Goal: Entertainment & Leisure: Consume media (video, audio)

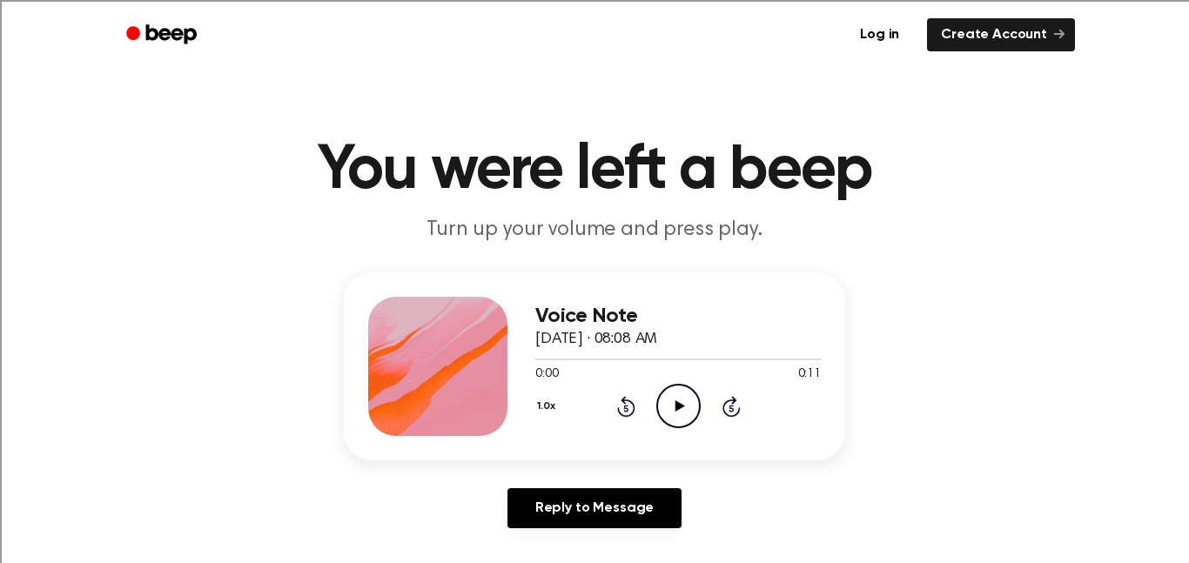
click at [660, 413] on icon "Play Audio" at bounding box center [678, 406] width 44 height 44
click at [675, 397] on icon "Play Audio" at bounding box center [678, 406] width 44 height 44
click at [666, 412] on icon "Play Audio" at bounding box center [678, 406] width 44 height 44
click at [675, 416] on icon "Play Audio" at bounding box center [678, 406] width 44 height 44
click at [680, 406] on icon at bounding box center [679, 405] width 10 height 11
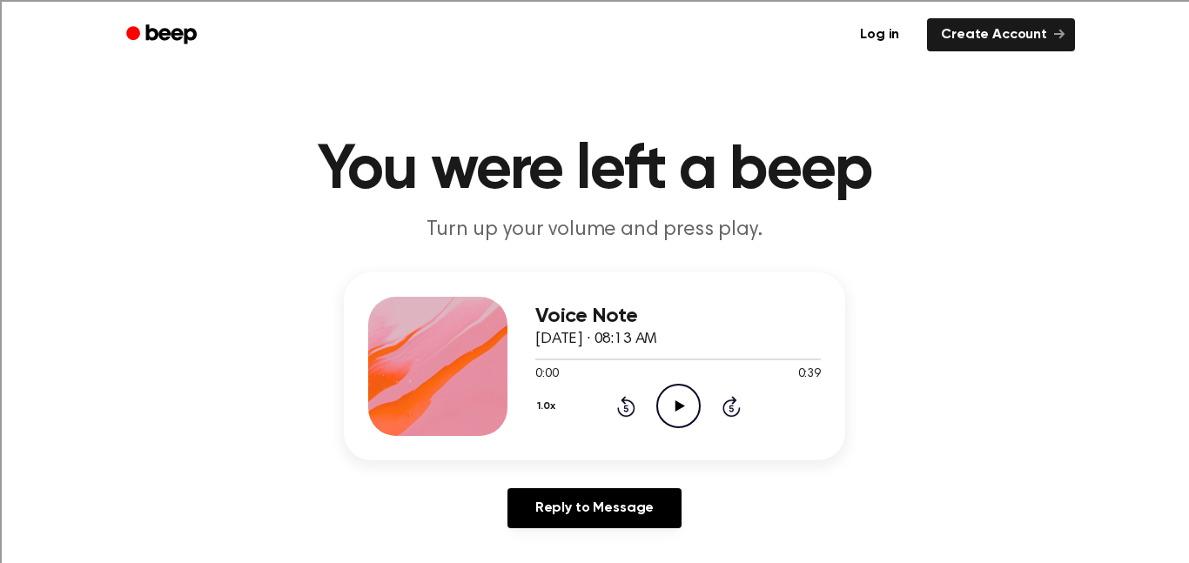
click at [666, 403] on icon "Play Audio" at bounding box center [678, 406] width 44 height 44
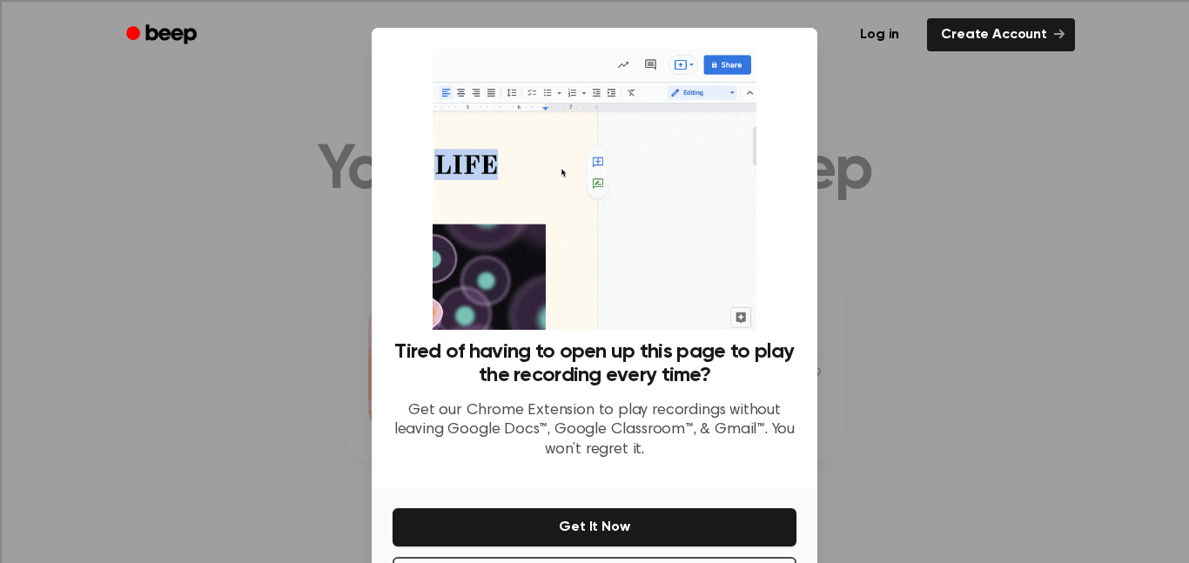
click at [245, 278] on div at bounding box center [594, 281] width 1189 height 563
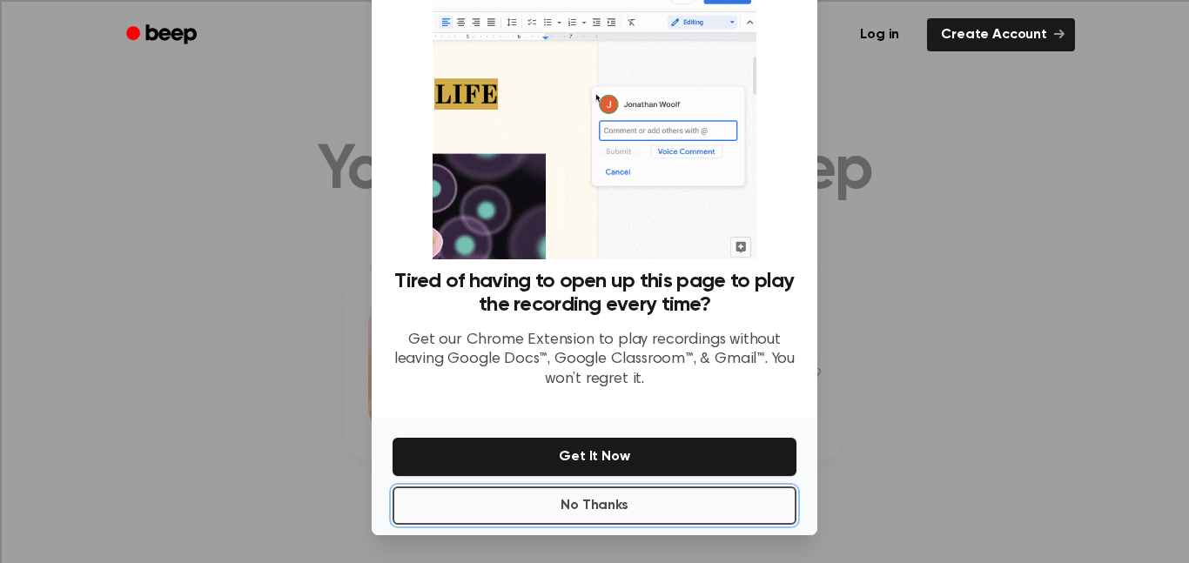
click at [620, 503] on button "No Thanks" at bounding box center [594, 505] width 404 height 38
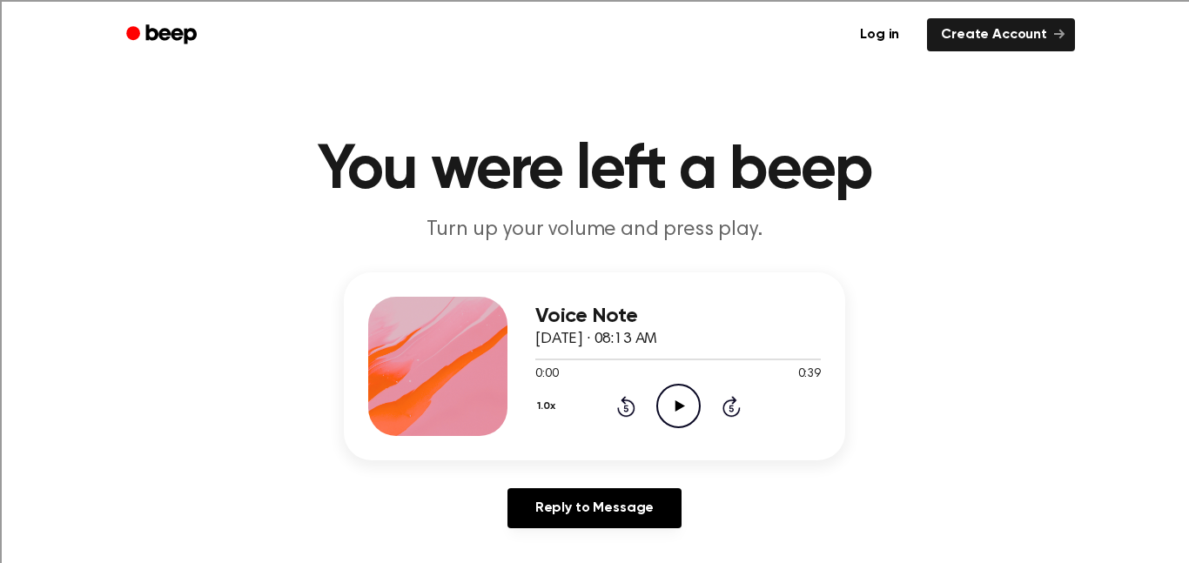
click at [690, 405] on icon "Play Audio" at bounding box center [678, 406] width 44 height 44
click at [673, 419] on icon "Play Audio" at bounding box center [678, 406] width 44 height 44
